Goal: Information Seeking & Learning: Learn about a topic

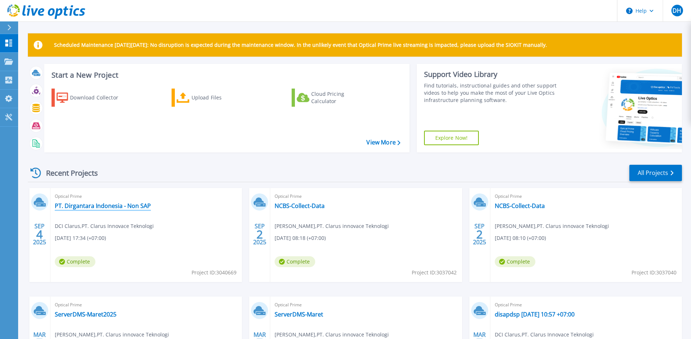
click at [120, 204] on link "PT. Dirgantara Indonesia - Non SAP" at bounding box center [103, 205] width 96 height 7
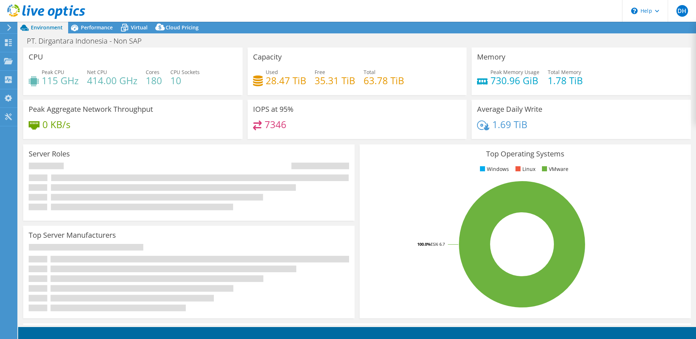
select select "USD"
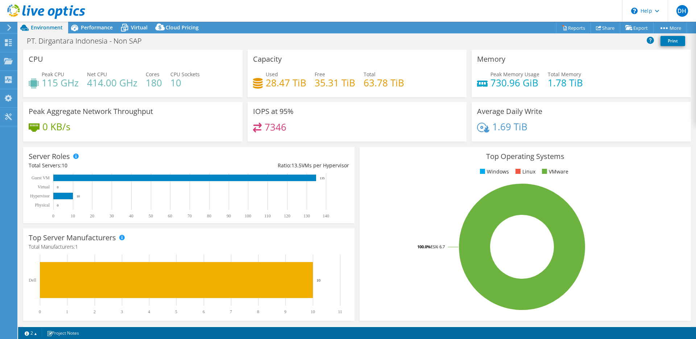
click at [12, 28] on icon at bounding box center [9, 27] width 5 height 7
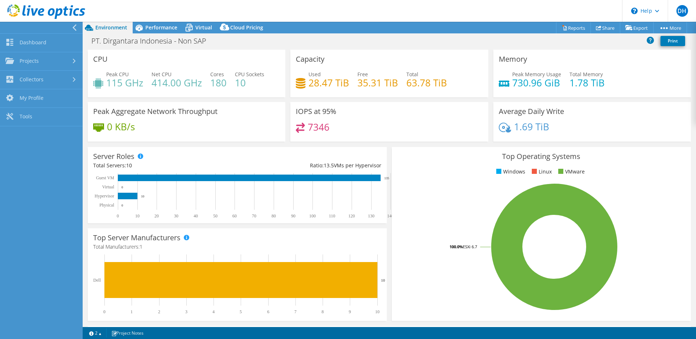
click at [68, 30] on div at bounding box center [39, 28] width 83 height 12
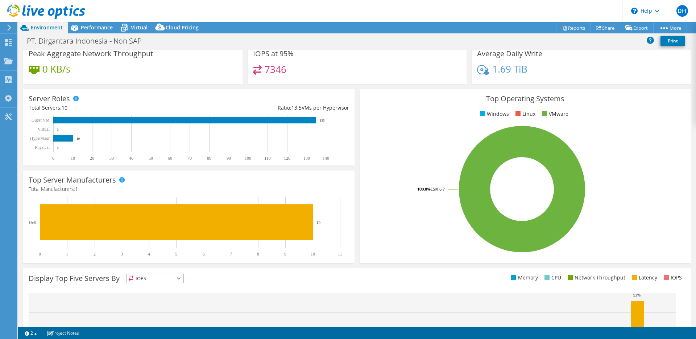
scroll to position [145, 0]
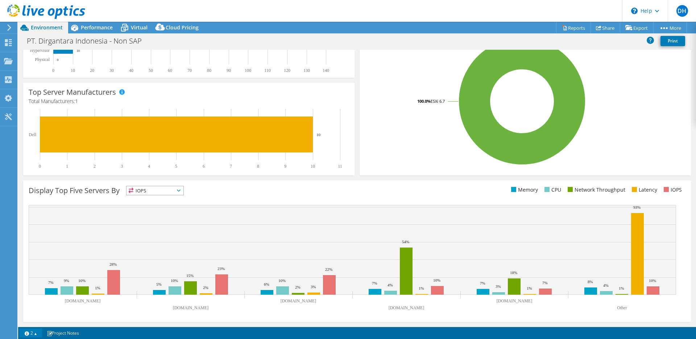
click at [36, 330] on link "2" at bounding box center [31, 332] width 22 height 9
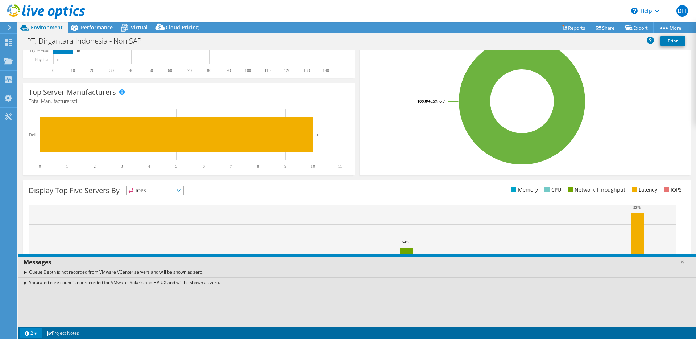
click at [36, 332] on link "2" at bounding box center [31, 332] width 22 height 9
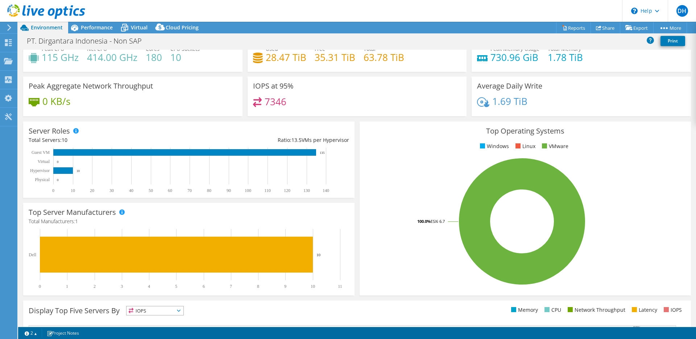
scroll to position [0, 0]
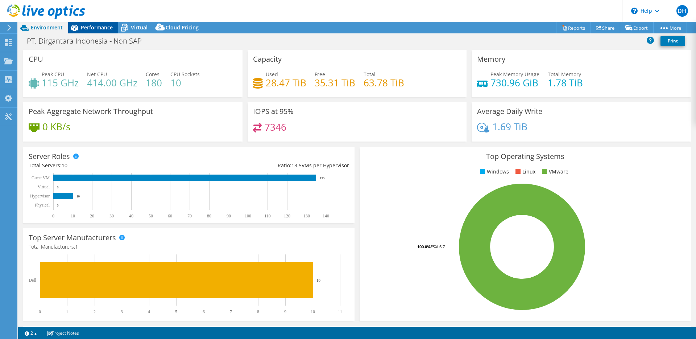
click at [106, 28] on span "Performance" at bounding box center [97, 27] width 32 height 7
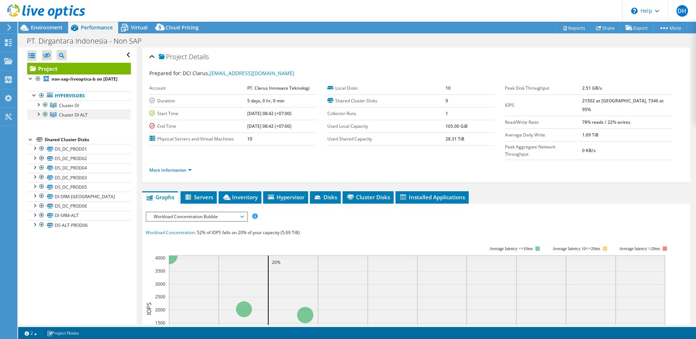
click at [40, 117] on div at bounding box center [37, 113] width 7 height 7
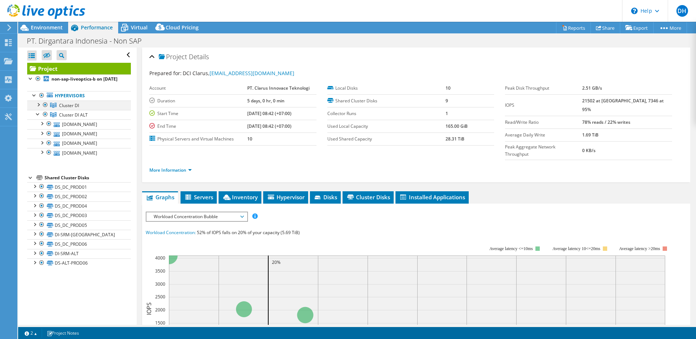
click at [38, 108] on div at bounding box center [37, 103] width 7 height 7
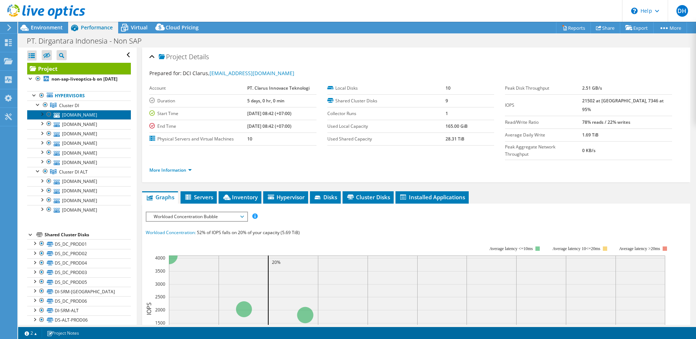
click at [76, 119] on link "[DOMAIN_NAME]" at bounding box center [79, 114] width 104 height 9
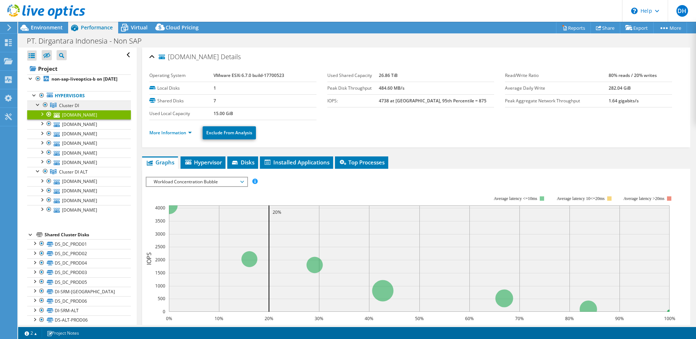
click at [79, 110] on link "Cluster DI" at bounding box center [79, 104] width 104 height 9
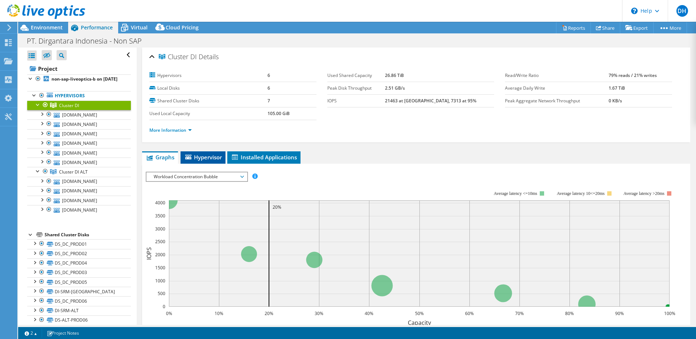
click at [199, 158] on span "Hypervisor" at bounding box center [203, 156] width 38 height 7
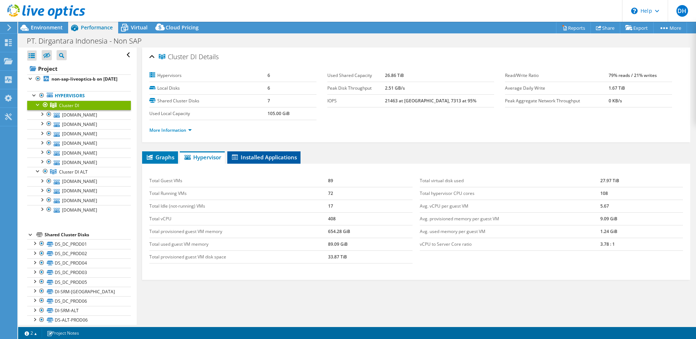
click at [253, 155] on span "Installed Applications" at bounding box center [264, 156] width 66 height 7
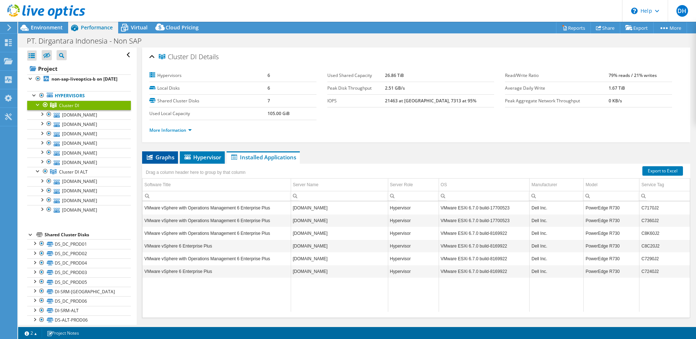
click at [164, 156] on span "Graphs" at bounding box center [160, 156] width 29 height 7
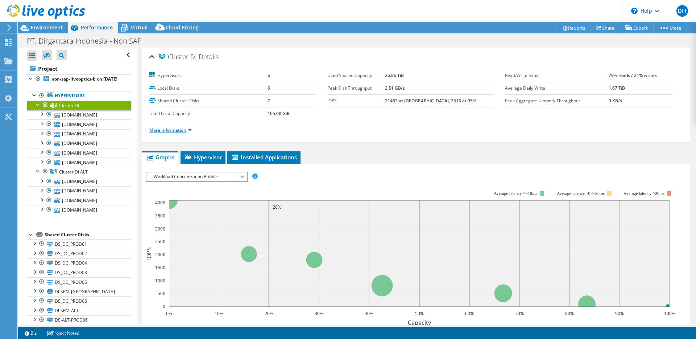
click at [177, 131] on link "More Information" at bounding box center [170, 130] width 42 height 6
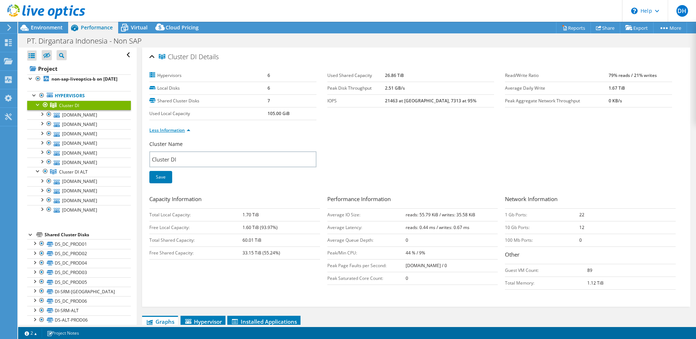
click at [177, 131] on link "Less Information" at bounding box center [169, 130] width 41 height 6
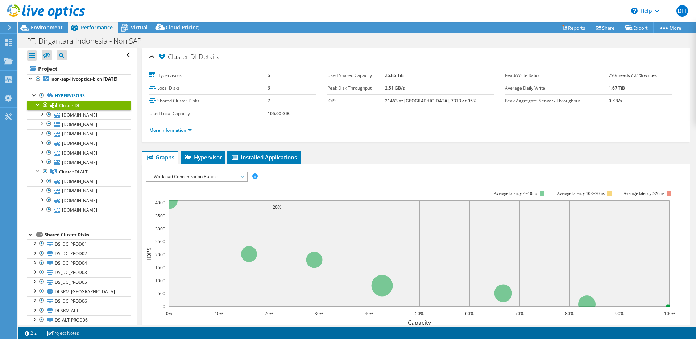
click at [177, 131] on link "More Information" at bounding box center [170, 130] width 42 height 6
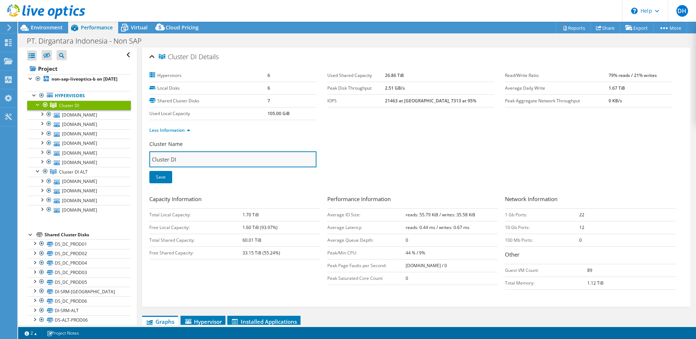
click at [178, 154] on input "Cluster DI" at bounding box center [232, 159] width 167 height 16
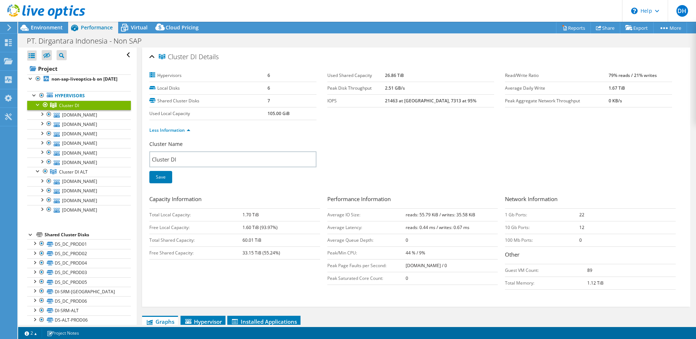
click at [177, 135] on div "Less Information" at bounding box center [416, 130] width 534 height 20
click at [180, 131] on link "Less Information" at bounding box center [169, 130] width 41 height 6
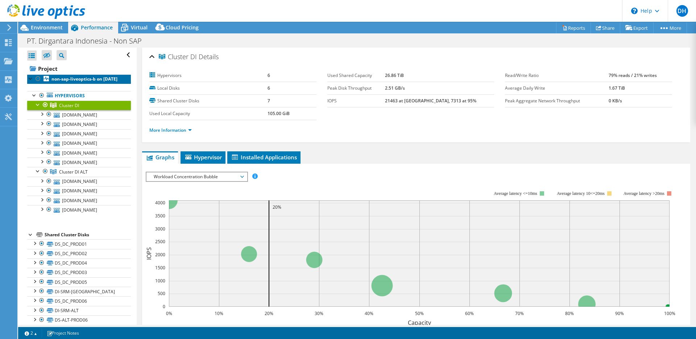
click at [83, 80] on b "non-sap-liveoptics-b on [DATE]" at bounding box center [84, 79] width 66 height 6
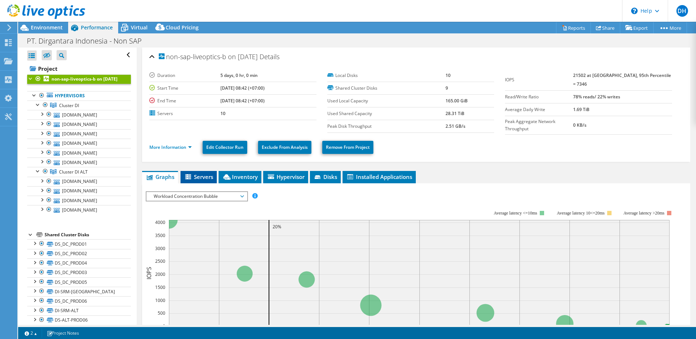
click at [197, 173] on span "Servers" at bounding box center [198, 176] width 29 height 7
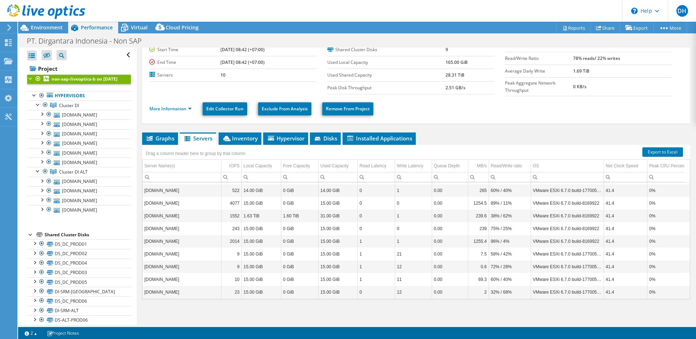
scroll to position [17, 0]
click at [246, 135] on span "Inventory" at bounding box center [240, 138] width 36 height 7
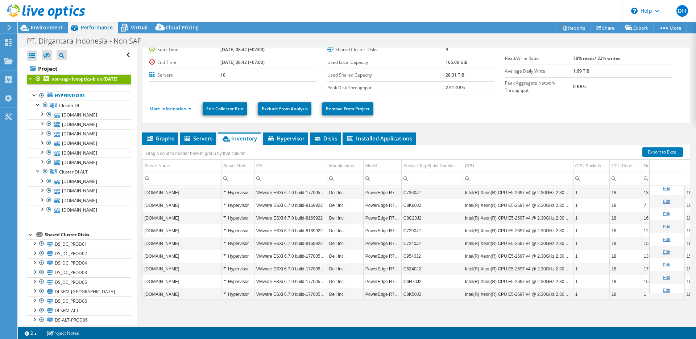
scroll to position [0, 0]
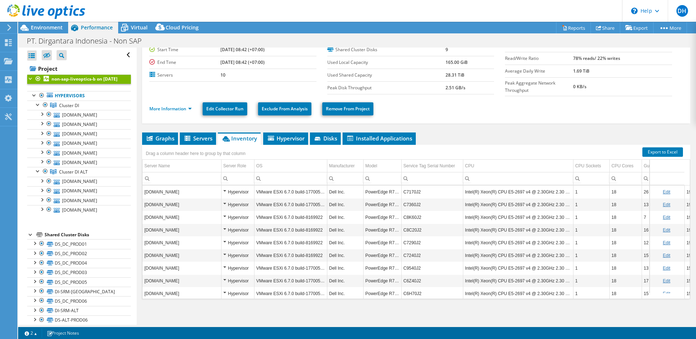
click at [375, 190] on td "PowerEdge R730" at bounding box center [382, 191] width 38 height 13
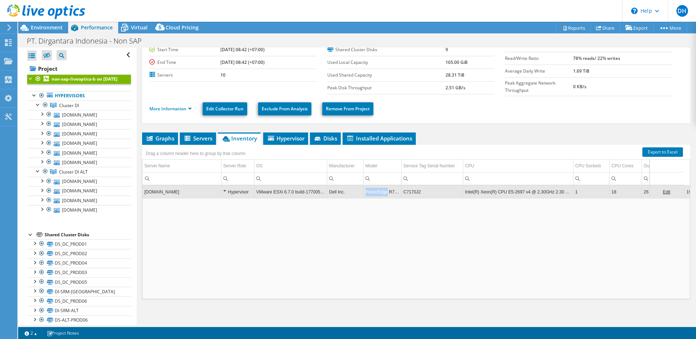
click at [375, 190] on td "PowerEdge R730" at bounding box center [382, 191] width 38 height 13
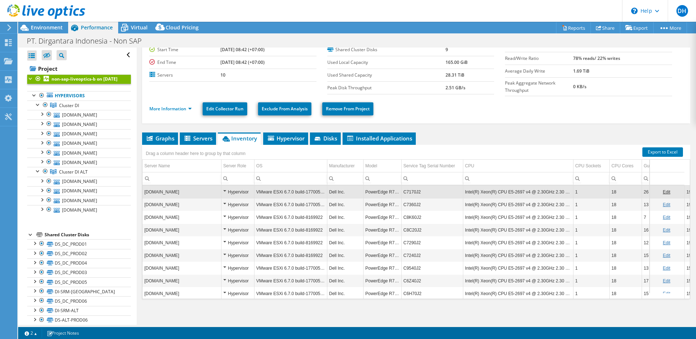
click at [375, 190] on td "PowerEdge R730" at bounding box center [382, 191] width 38 height 13
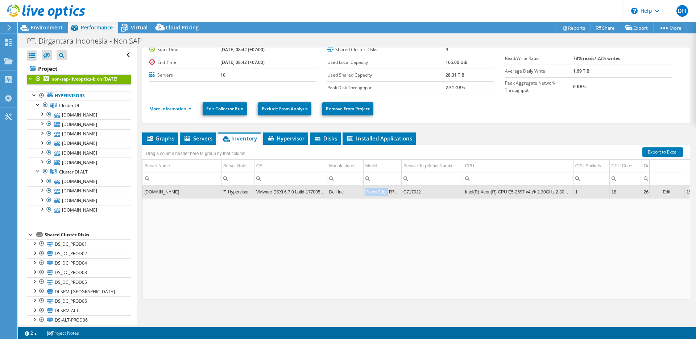
click at [375, 190] on td "PowerEdge R730" at bounding box center [382, 191] width 38 height 13
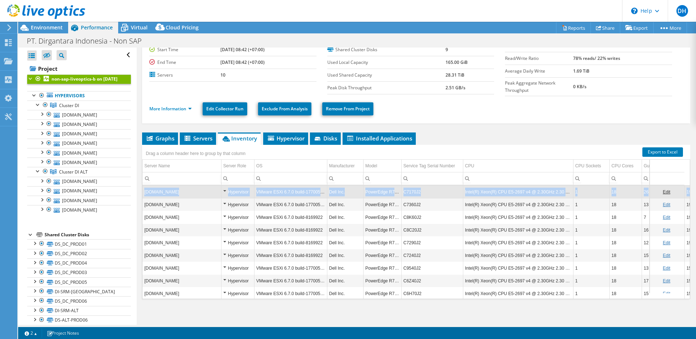
click at [375, 190] on td "PowerEdge R730" at bounding box center [382, 191] width 38 height 13
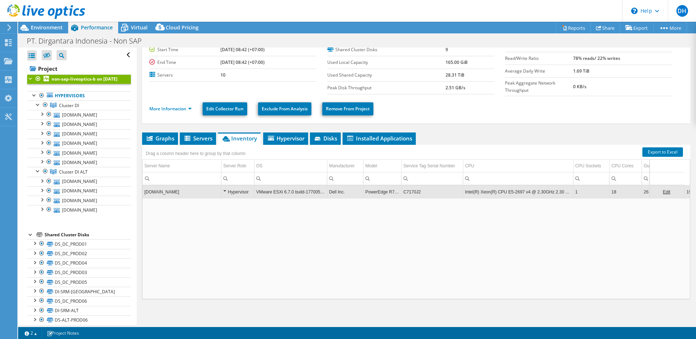
click at [375, 190] on td "PowerEdge R730" at bounding box center [382, 191] width 38 height 13
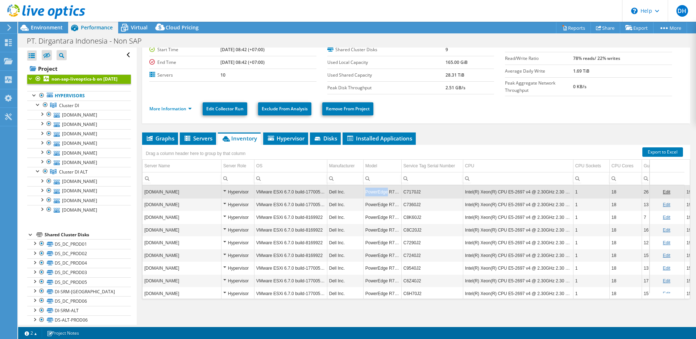
click at [375, 190] on td "PowerEdge R730" at bounding box center [382, 191] width 38 height 13
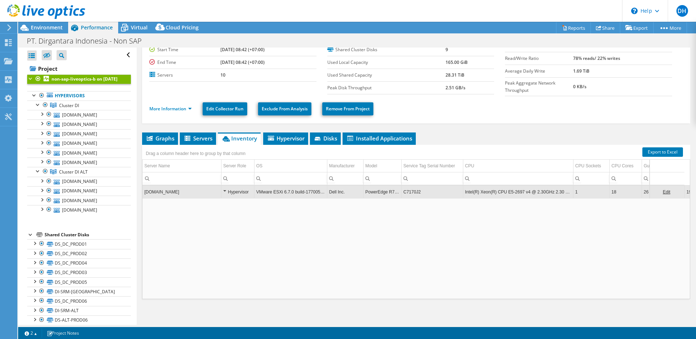
click at [375, 190] on td "PowerEdge R730" at bounding box center [382, 191] width 38 height 13
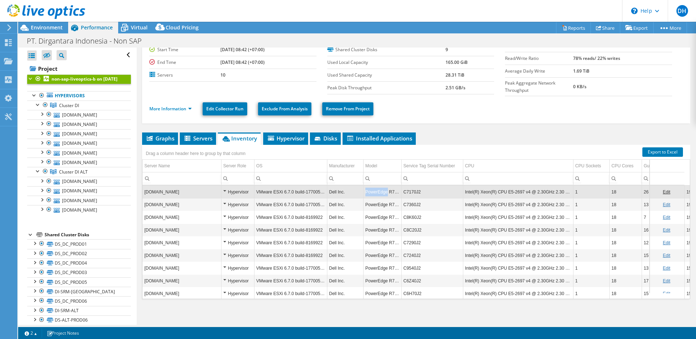
click at [375, 190] on td "PowerEdge R730" at bounding box center [382, 191] width 38 height 13
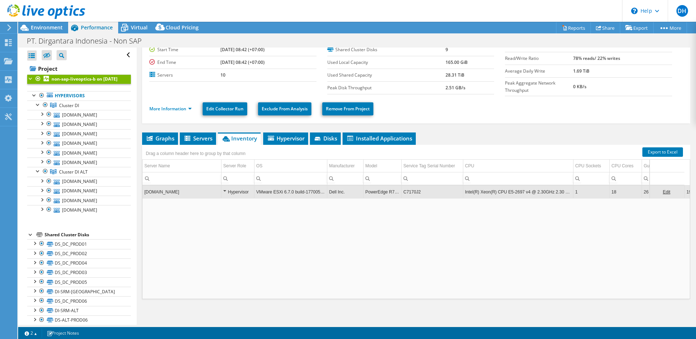
click at [375, 190] on td "PowerEdge R730" at bounding box center [382, 191] width 38 height 13
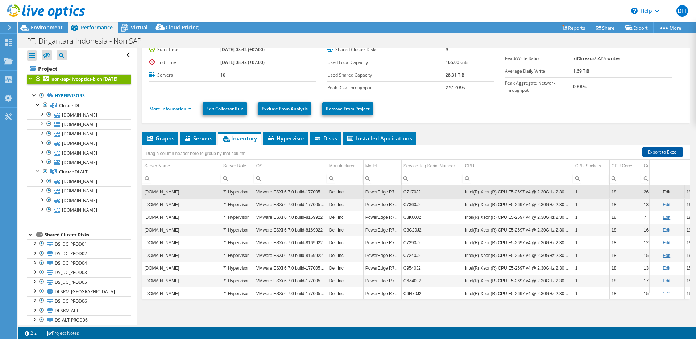
click at [656, 151] on link "Export to Excel" at bounding box center [663, 151] width 41 height 9
click at [372, 244] on td "PowerEdge R730" at bounding box center [382, 242] width 38 height 13
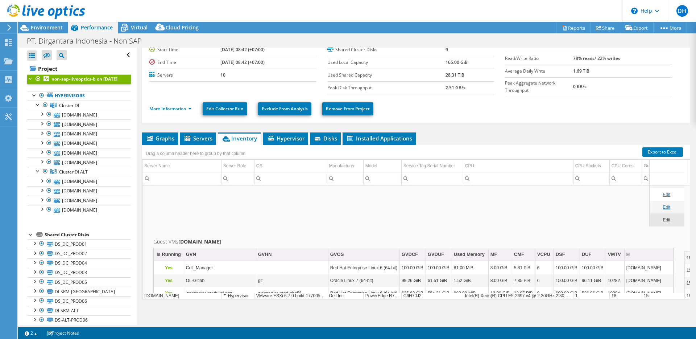
scroll to position [182, 0]
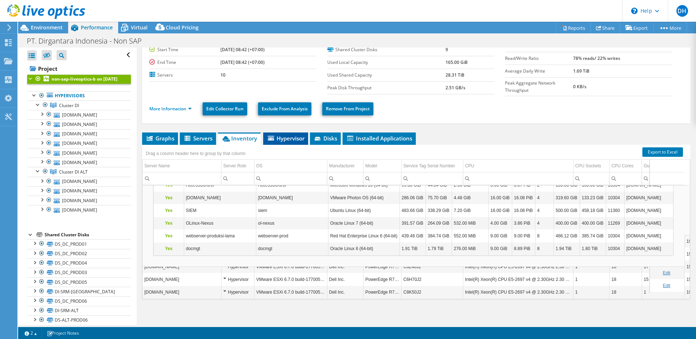
click at [279, 135] on span "Hypervisor" at bounding box center [286, 138] width 38 height 7
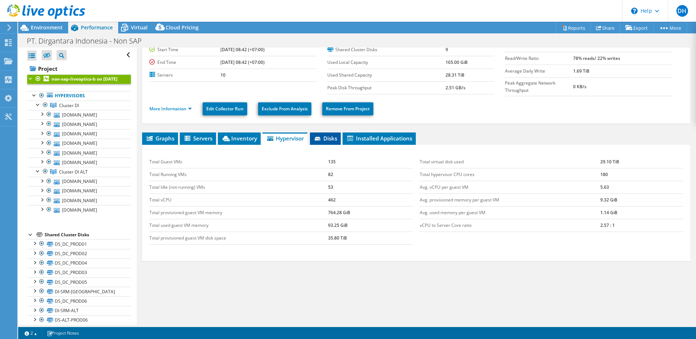
click at [322, 139] on icon at bounding box center [318, 139] width 7 height 5
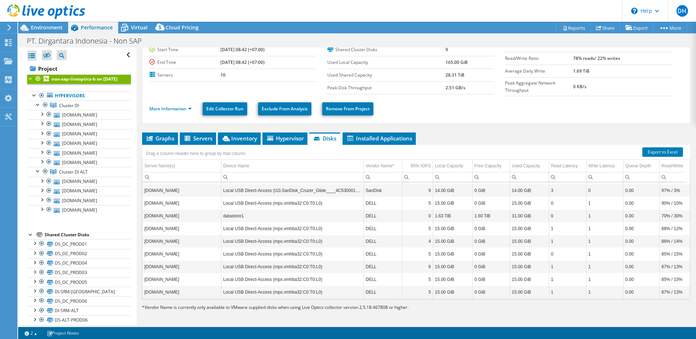
scroll to position [17, 0]
click at [376, 140] on li "Installed Applications" at bounding box center [379, 138] width 73 height 12
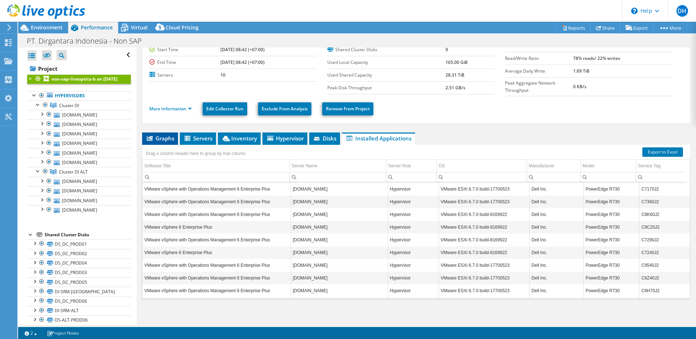
click at [171, 137] on span "Graphs" at bounding box center [160, 138] width 29 height 7
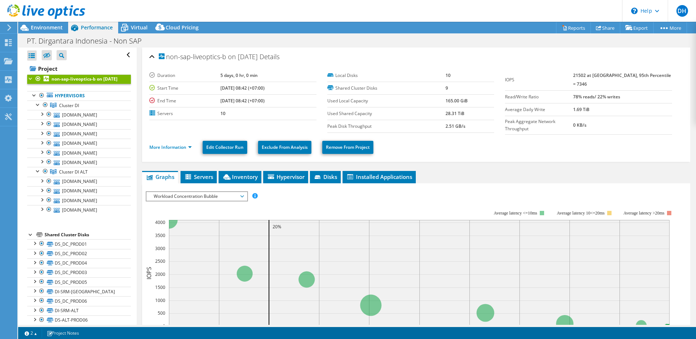
scroll to position [1, 0]
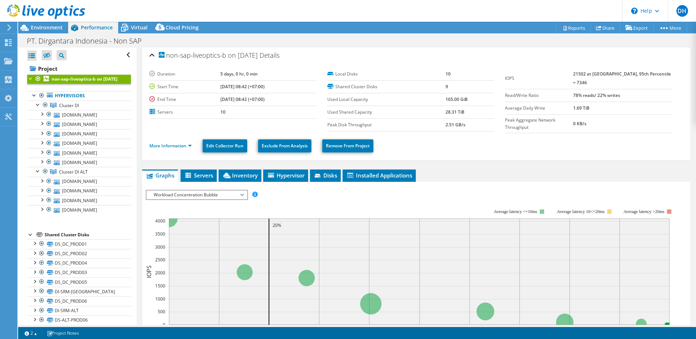
click at [230, 190] on span "Workload Concentration Bubble" at bounding box center [196, 194] width 93 height 9
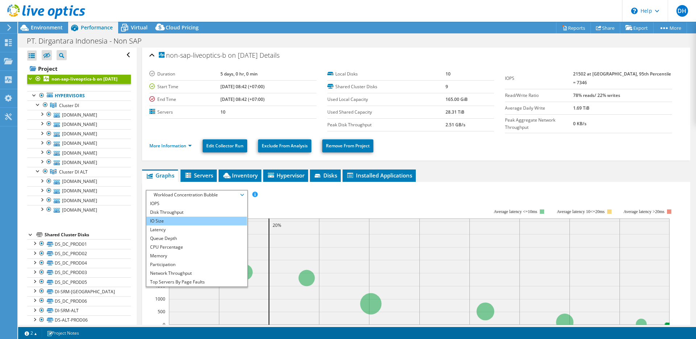
click at [180, 219] on li "IO Size" at bounding box center [197, 221] width 100 height 9
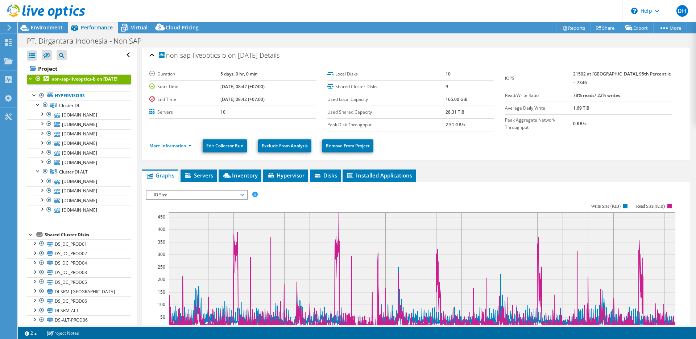
click at [184, 194] on span "IO Size" at bounding box center [196, 194] width 93 height 9
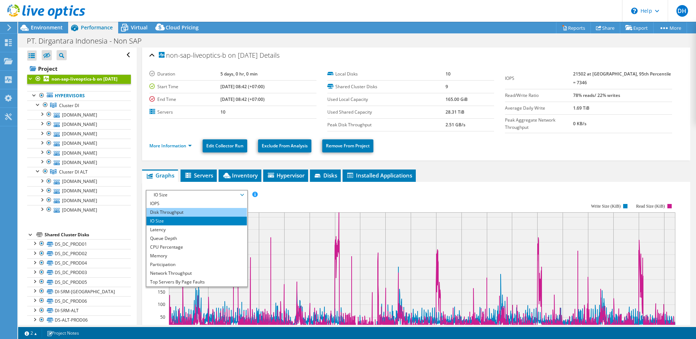
click at [175, 211] on li "Disk Throughput" at bounding box center [197, 212] width 100 height 9
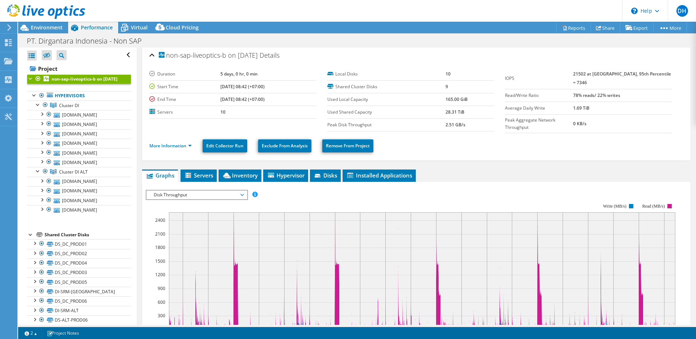
click at [195, 197] on div "Disk Throughput IOPS Disk Throughput IO Size Latency Queue Depth CPU Percentage…" at bounding box center [197, 195] width 102 height 10
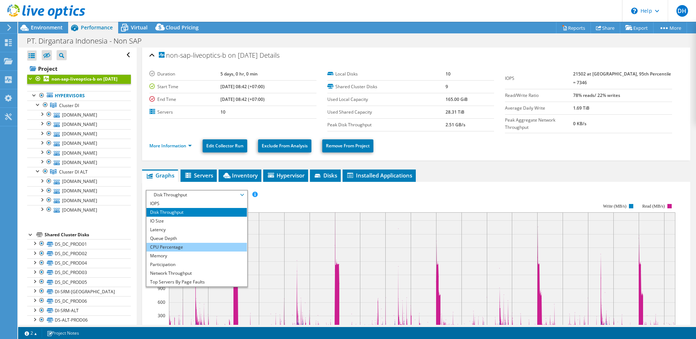
click at [182, 247] on li "CPU Percentage" at bounding box center [197, 247] width 100 height 9
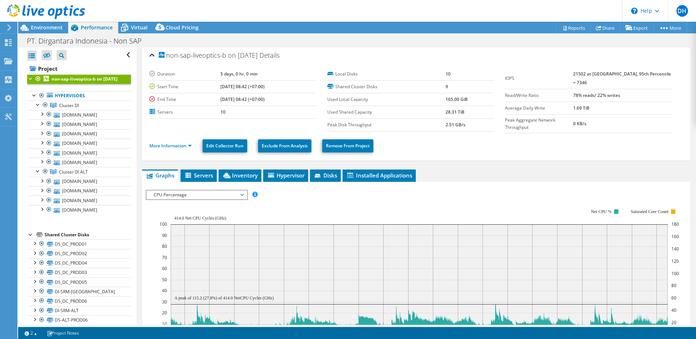
click at [193, 193] on span "CPU Percentage" at bounding box center [196, 194] width 93 height 9
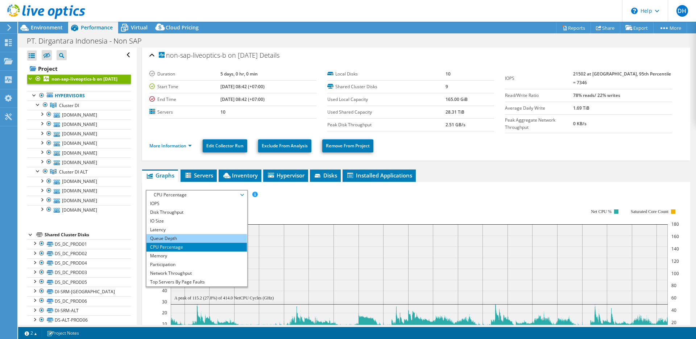
click at [174, 237] on li "Queue Depth" at bounding box center [197, 238] width 100 height 9
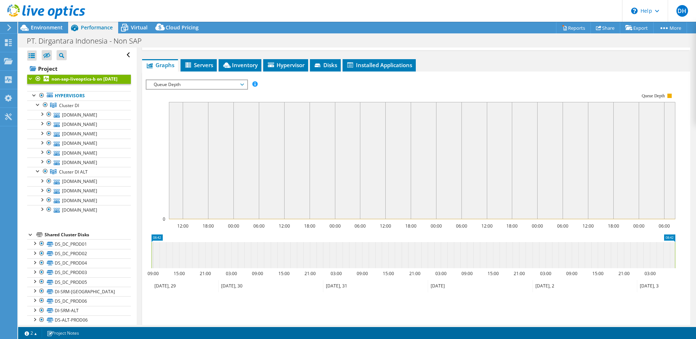
scroll to position [114, 0]
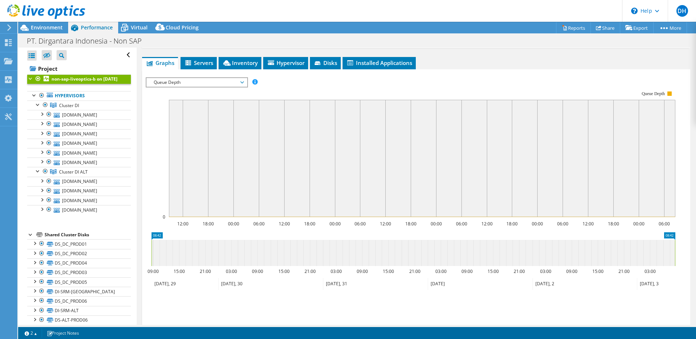
click at [202, 78] on span "Queue Depth" at bounding box center [196, 82] width 93 height 9
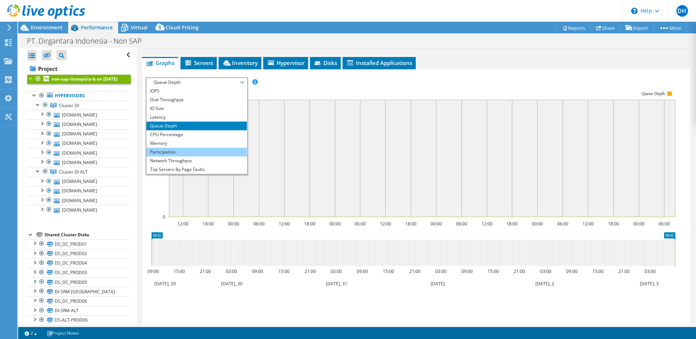
scroll to position [1, 0]
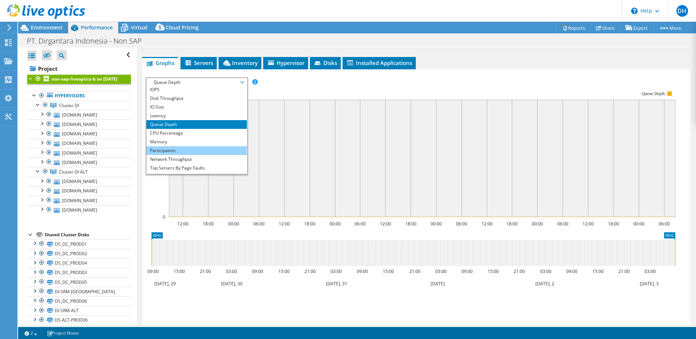
click at [184, 149] on li "Participation" at bounding box center [197, 150] width 100 height 9
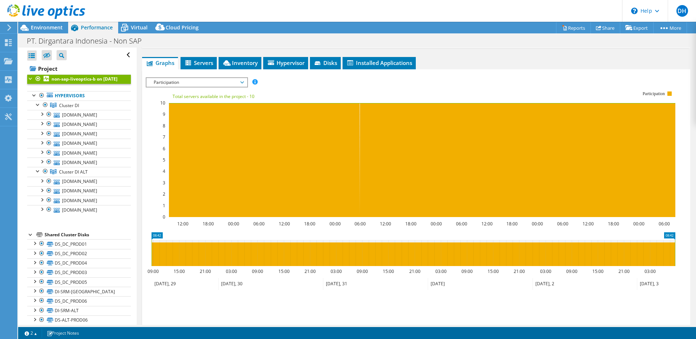
click at [193, 81] on span "Participation" at bounding box center [196, 82] width 93 height 9
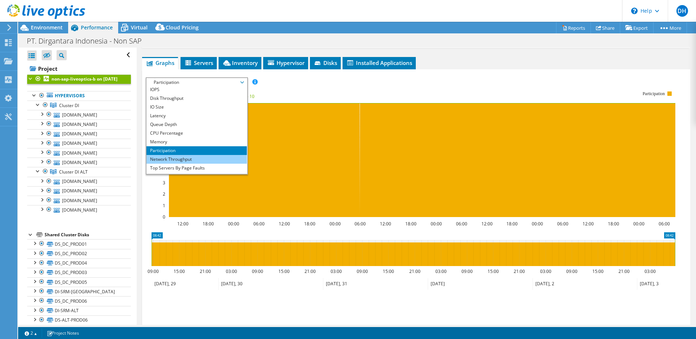
click at [175, 157] on li "Network Throughput" at bounding box center [197, 159] width 100 height 9
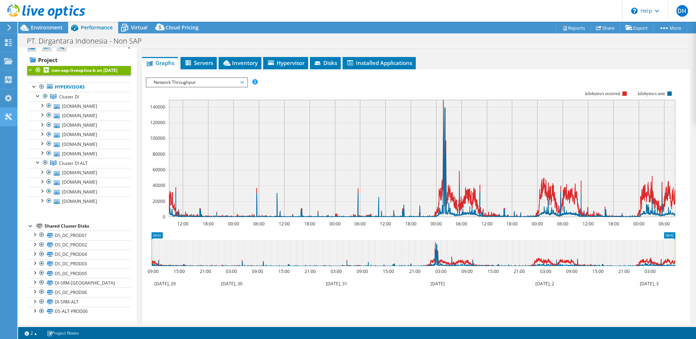
scroll to position [81, 0]
click at [404, 62] on span "Installed Applications" at bounding box center [379, 62] width 66 height 7
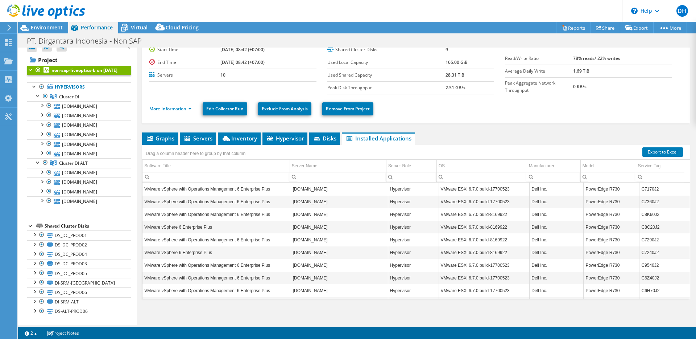
scroll to position [0, 0]
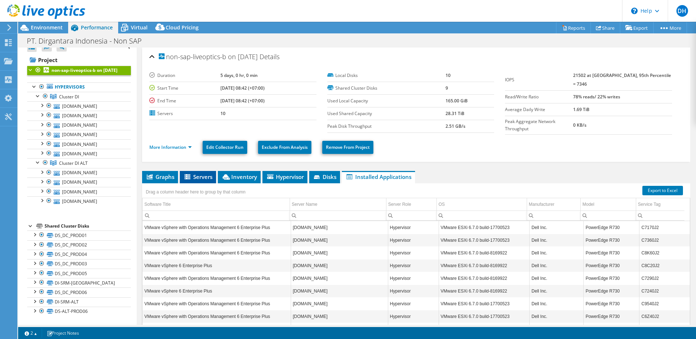
click at [183, 175] on li "Servers" at bounding box center [198, 177] width 36 height 12
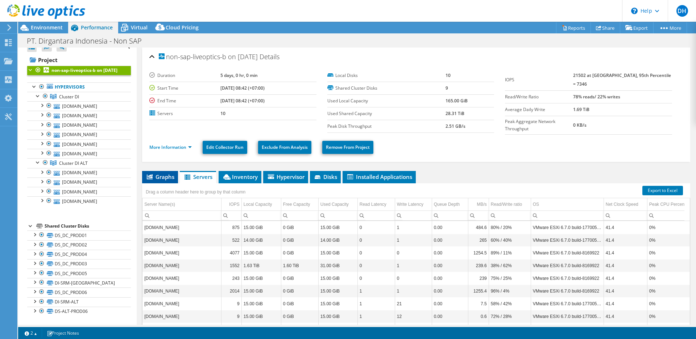
click at [170, 177] on span "Graphs" at bounding box center [160, 176] width 29 height 7
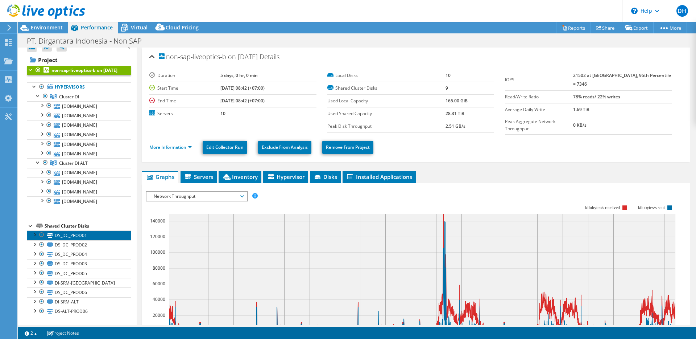
click at [86, 236] on link "DS_DC_PROD01" at bounding box center [79, 234] width 104 height 9
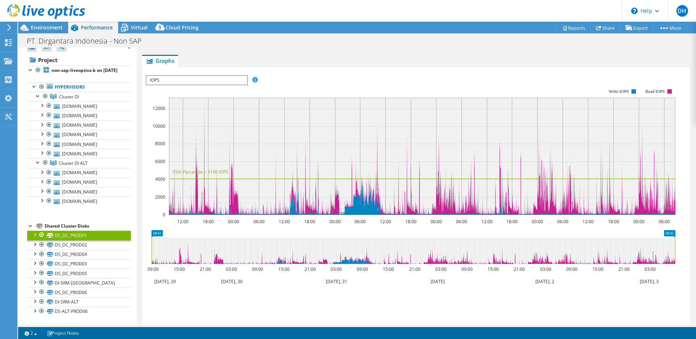
scroll to position [142, 0]
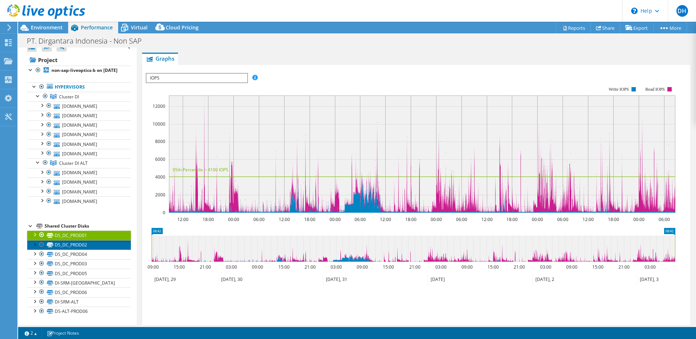
click at [88, 243] on link "DS_DC_PROD02" at bounding box center [79, 244] width 104 height 9
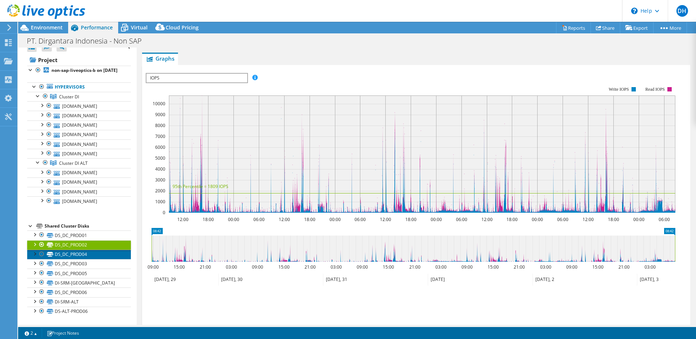
click at [92, 253] on link "DS_DC_PROD04" at bounding box center [79, 254] width 104 height 9
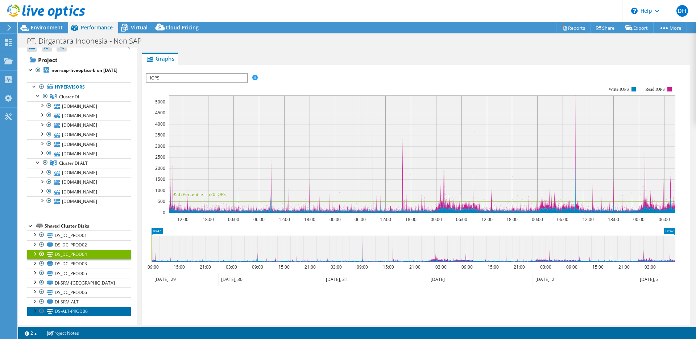
click at [87, 310] on link "DS-ALT-PROD06" at bounding box center [79, 310] width 104 height 9
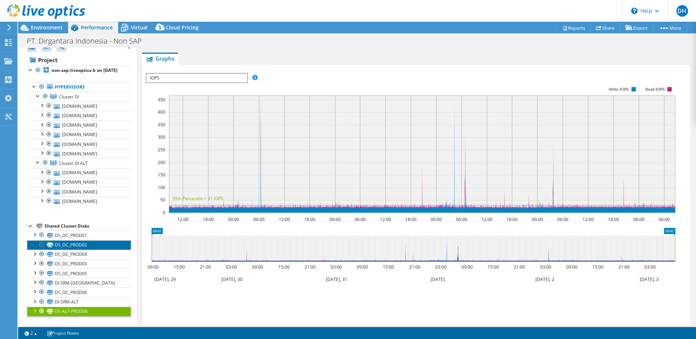
click at [96, 249] on link "DS_DC_PROD02" at bounding box center [79, 244] width 104 height 9
